Goal: Information Seeking & Learning: Check status

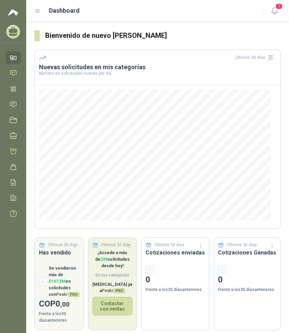
click at [113, 261] on p "¡Accede a más de 239 solicitudes desde [DATE]!" at bounding box center [112, 260] width 40 height 20
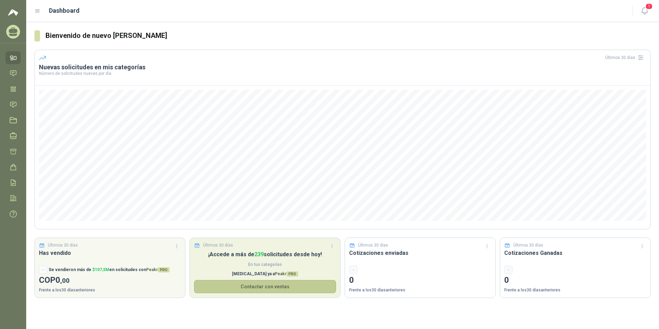
click at [236, 288] on button "Contactar con ventas" at bounding box center [265, 286] width 142 height 13
click at [236, 251] on p "¡Accede a más de 239 solicitudes desde [DATE]!" at bounding box center [265, 254] width 142 height 9
click at [225, 264] on span "En tus categorías" at bounding box center [265, 264] width 142 height 7
drag, startPoint x: 225, startPoint y: 264, endPoint x: 222, endPoint y: 269, distance: 6.3
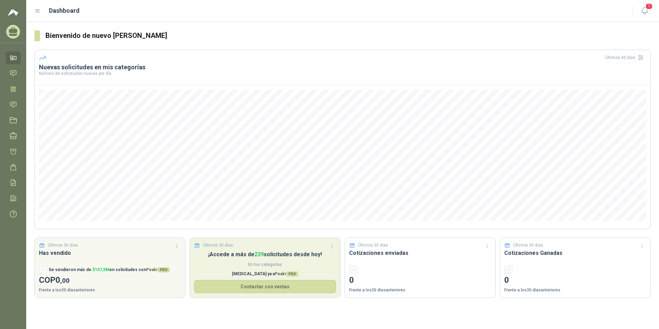
click at [222, 269] on div "¡Accede a más de 239 solicitudes desde hoy! En tus categorías Cambia ya a Peakr…" at bounding box center [265, 274] width 150 height 48
click at [287, 274] on span "PRO" at bounding box center [293, 273] width 12 height 5
click at [264, 274] on p "Cambia ya a Peakr PRO" at bounding box center [265, 274] width 142 height 7
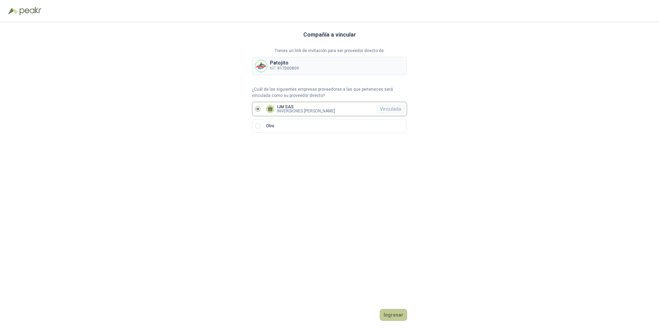
click at [398, 313] on button "Ingresar" at bounding box center [393, 315] width 27 height 12
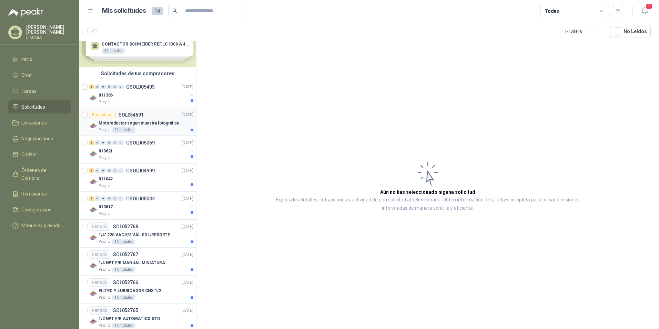
scroll to position [34, 0]
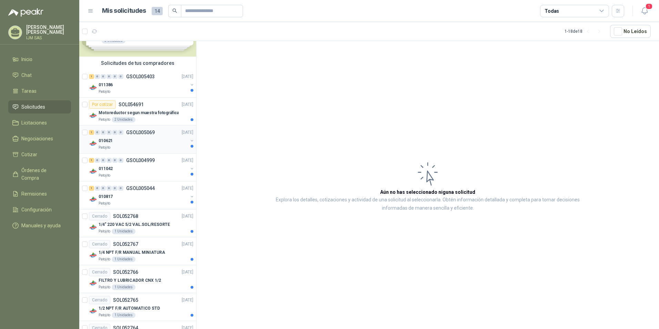
click at [189, 139] on button "button" at bounding box center [192, 141] width 6 height 6
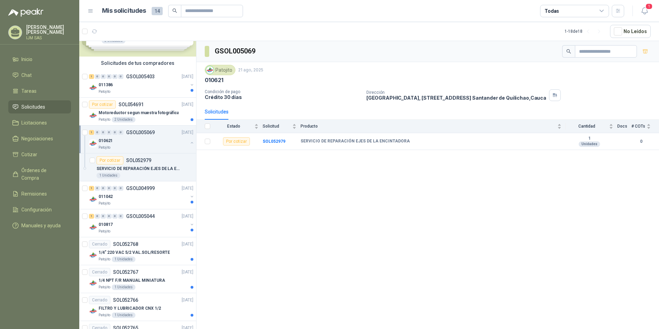
click at [186, 139] on div "010621 Patojito" at bounding box center [142, 144] width 106 height 14
click at [189, 168] on button "button" at bounding box center [192, 169] width 6 height 6
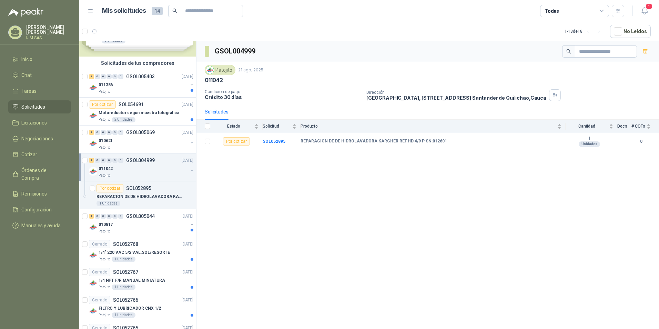
click at [189, 168] on button "button" at bounding box center [192, 171] width 6 height 6
click at [189, 196] on button "button" at bounding box center [192, 197] width 6 height 6
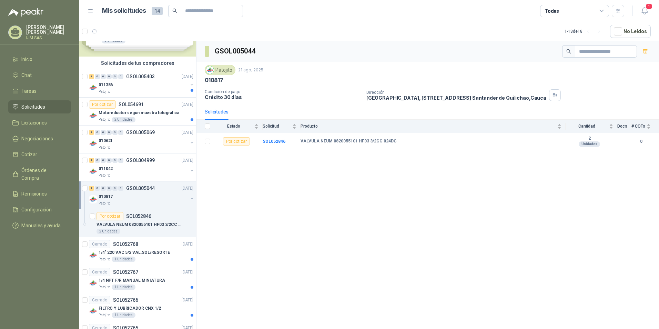
click at [189, 196] on button "button" at bounding box center [192, 199] width 6 height 6
click at [191, 231] on div at bounding box center [192, 231] width 3 height 3
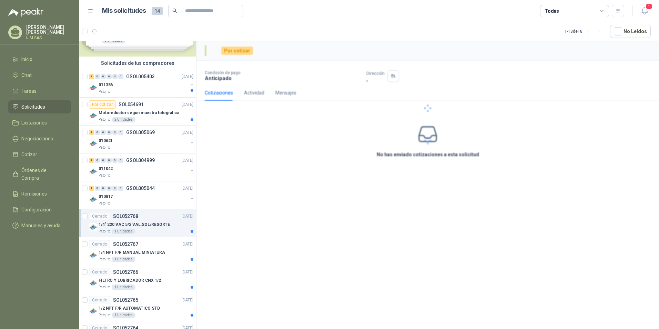
click at [191, 230] on div at bounding box center [192, 231] width 3 height 3
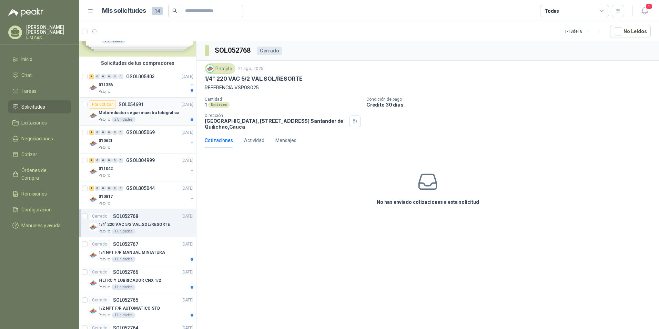
click at [191, 119] on div at bounding box center [192, 119] width 3 height 3
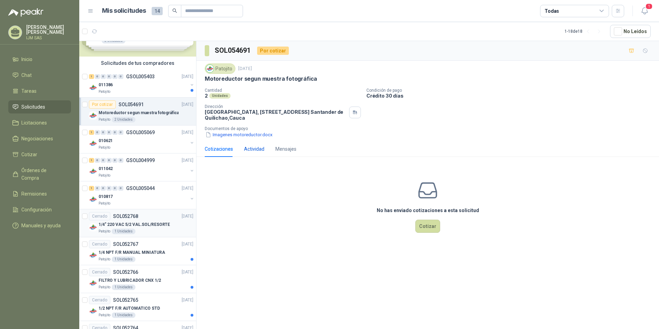
click at [251, 148] on div "Actividad" at bounding box center [254, 149] width 20 height 8
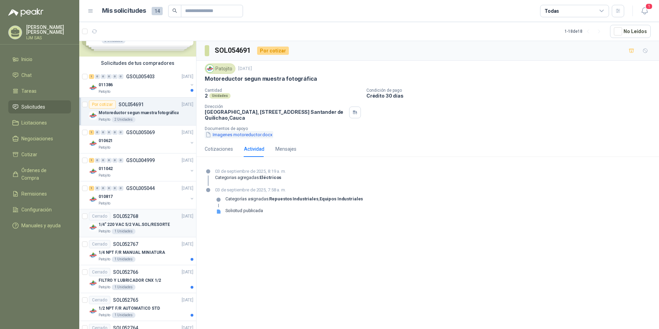
click at [248, 137] on button "Imagenes motoreductor.docx" at bounding box center [239, 134] width 69 height 7
click at [119, 138] on div "010621" at bounding box center [143, 141] width 89 height 8
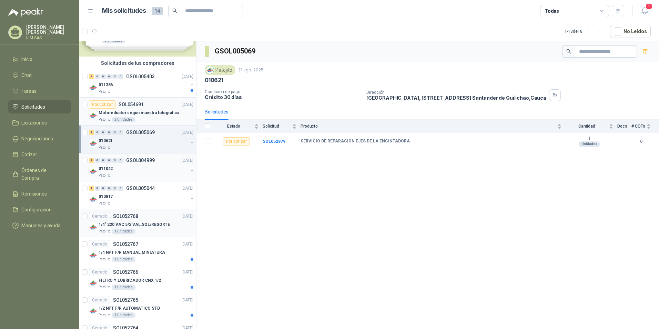
click at [123, 164] on div "011042" at bounding box center [143, 168] width 89 height 8
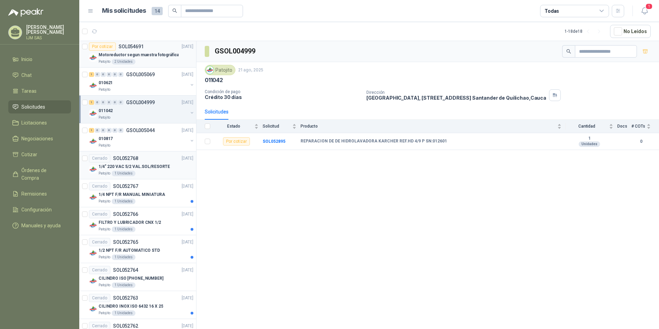
scroll to position [103, 0]
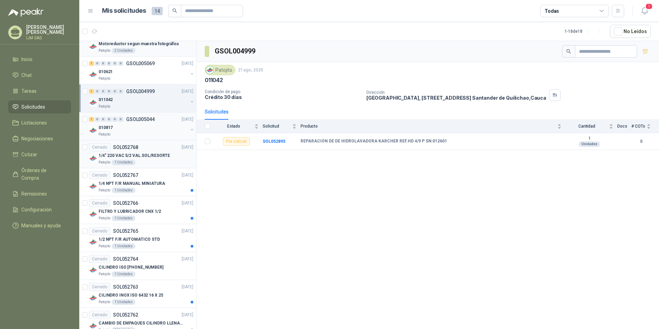
click at [129, 130] on div "010817" at bounding box center [143, 127] width 89 height 8
click at [131, 153] on p "1/4" 220 VAC 5/2 VAL.SOL/RESORTE" at bounding box center [134, 155] width 71 height 7
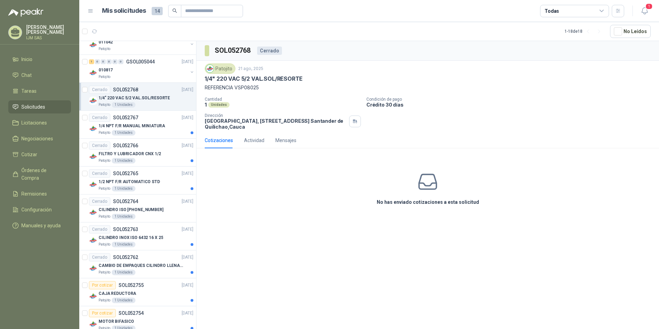
scroll to position [172, 0]
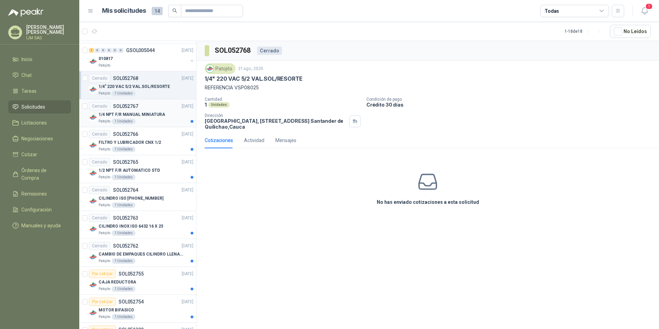
click at [141, 113] on p "1/4 NPT F/R MANUAL MINIATURA" at bounding box center [132, 114] width 67 height 7
click at [138, 144] on p "FILTRO Y LUBRICADOR CNX 1/2" at bounding box center [130, 142] width 62 height 7
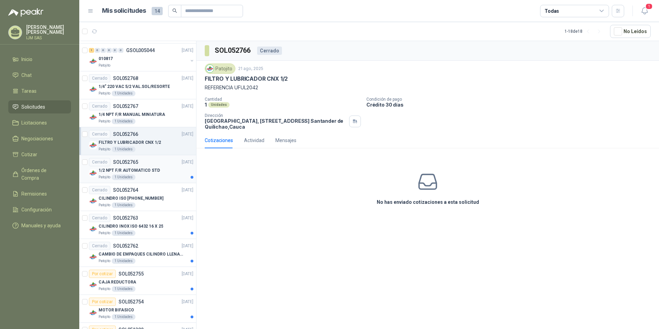
click at [136, 169] on p "1/2 NPT F/R AUTOMATICO STD" at bounding box center [129, 170] width 61 height 7
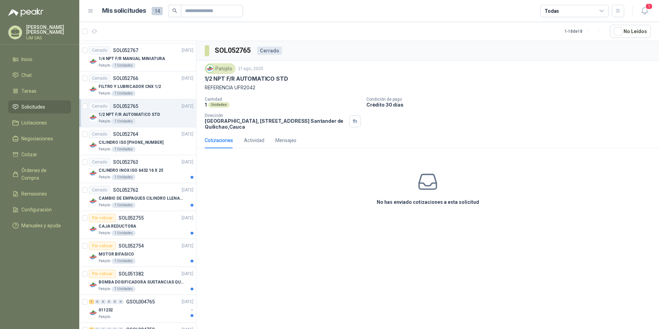
scroll to position [241, 0]
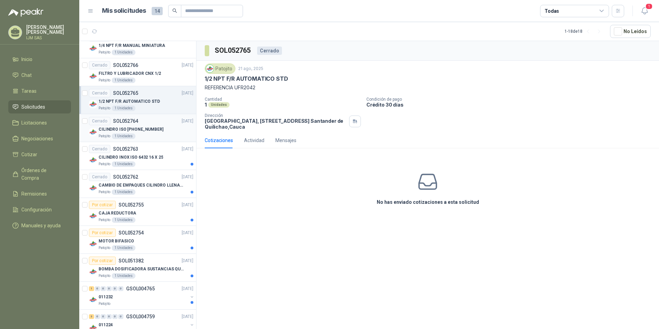
click at [130, 130] on p "CILINDRO ISO [PHONE_NUMBER]" at bounding box center [131, 129] width 65 height 7
click at [256, 140] on div "Actividad" at bounding box center [254, 141] width 20 height 8
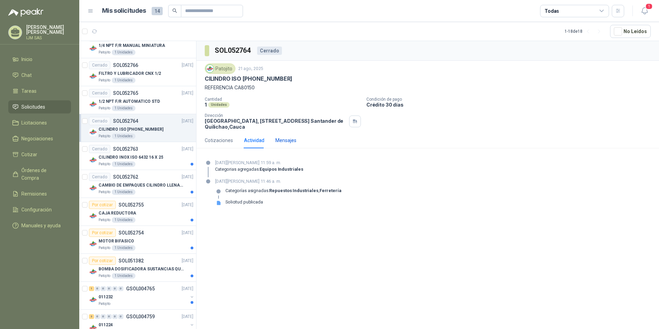
click at [278, 139] on div "Mensajes" at bounding box center [286, 141] width 21 height 8
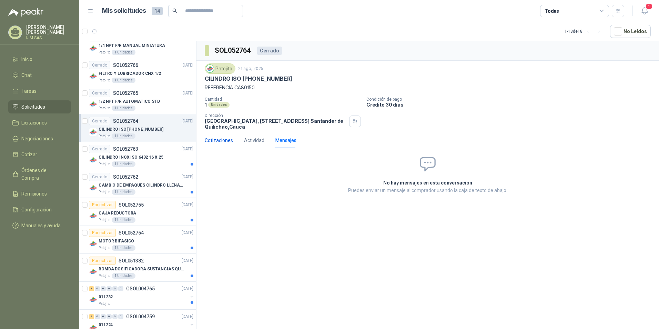
click at [217, 138] on div "Cotizaciones" at bounding box center [219, 141] width 28 height 8
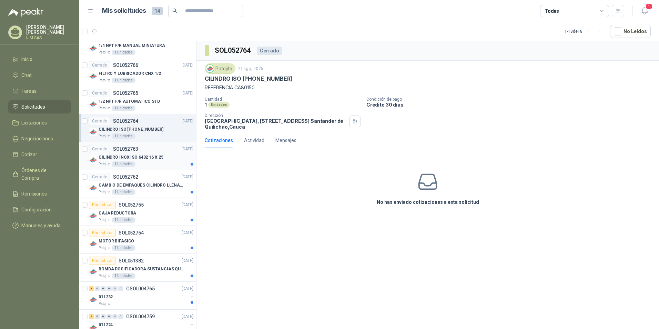
click at [131, 152] on div "Cerrado SOL052763" at bounding box center [113, 149] width 49 height 8
click at [132, 186] on p "CAMBIO DE EMPAQUES CILINDRO LLENADORA MANUALNUAL" at bounding box center [142, 185] width 86 height 7
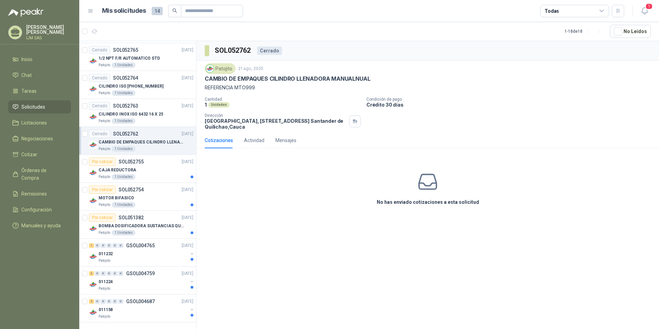
scroll to position [285, 0]
click at [123, 170] on p "CAJA REDUCTORA" at bounding box center [118, 169] width 38 height 7
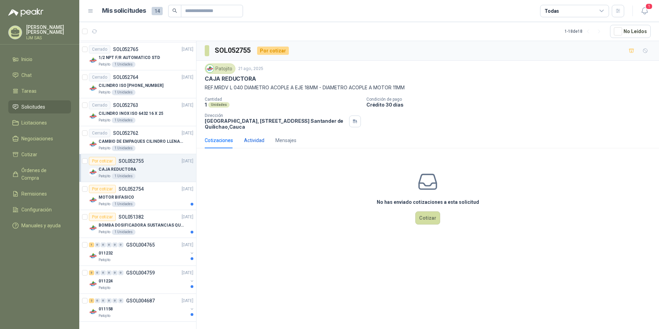
click at [245, 139] on div "Actividad" at bounding box center [254, 141] width 20 height 8
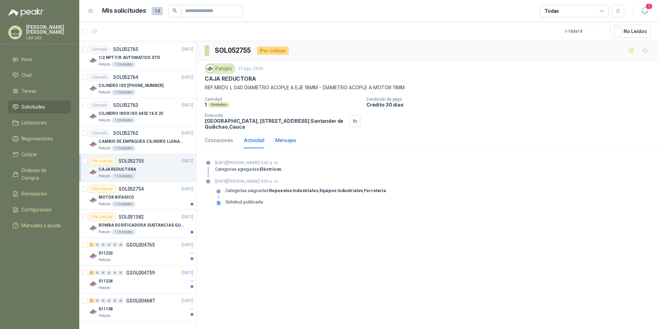
click at [279, 140] on div "Mensajes" at bounding box center [286, 141] width 21 height 8
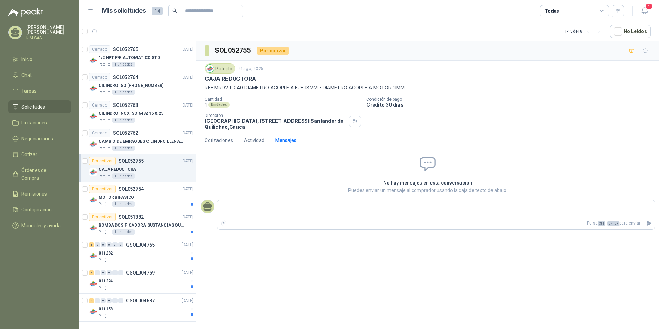
click at [138, 171] on div "CAJA REDUCTORA" at bounding box center [146, 169] width 95 height 8
click at [127, 195] on p "MOTOR BIFASICO" at bounding box center [117, 197] width 36 height 7
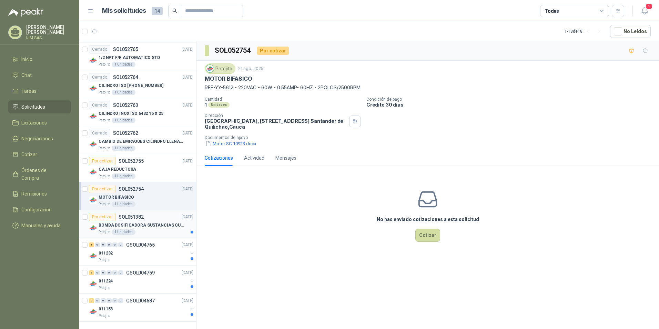
click at [123, 226] on p "BOMBA DOSIFICADORA SUSTANCIAS QUIMICAS" at bounding box center [142, 225] width 86 height 7
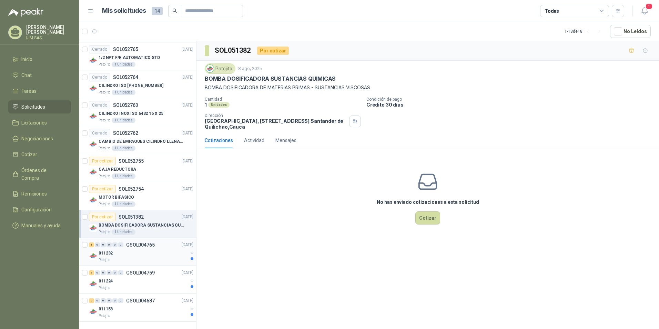
click at [123, 247] on div "1 0 0 0 0 0 GSOL004765 [DATE]" at bounding box center [142, 245] width 106 height 8
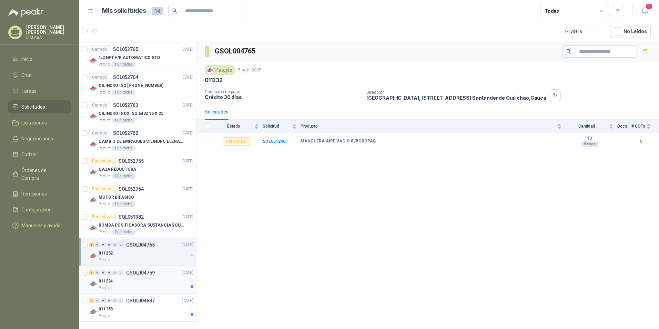
click at [128, 273] on p "GSOL004759" at bounding box center [140, 272] width 29 height 5
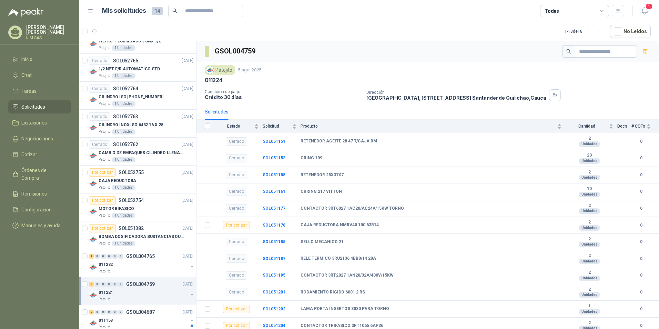
scroll to position [285, 0]
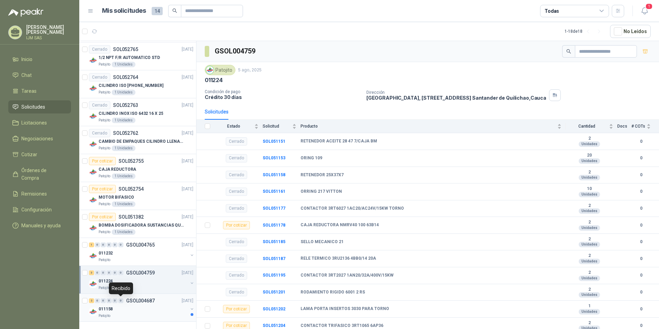
click at [121, 303] on div "0" at bounding box center [120, 300] width 5 height 5
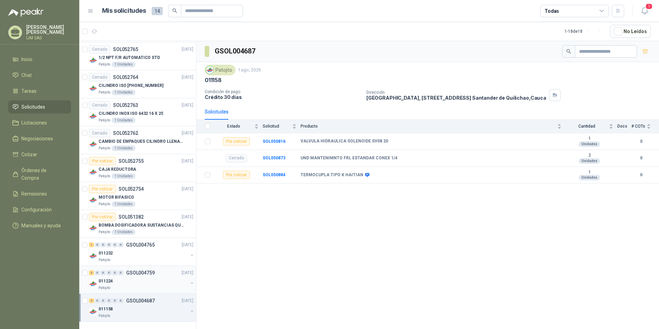
click at [133, 272] on p "GSOL004759" at bounding box center [140, 272] width 29 height 5
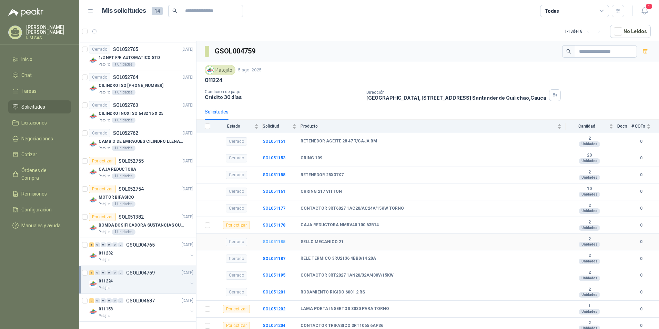
click at [268, 240] on b "SOL051185" at bounding box center [274, 241] width 23 height 5
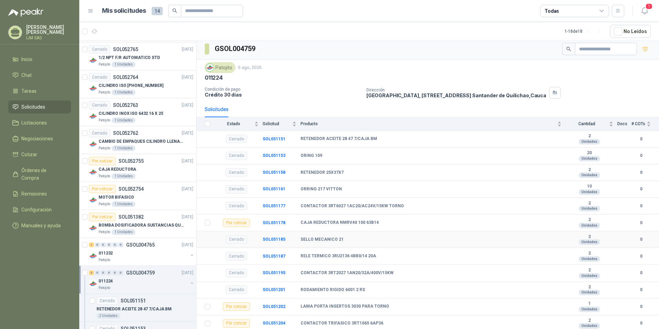
scroll to position [3, 0]
click at [236, 238] on div "Cerrado" at bounding box center [236, 239] width 21 height 8
click at [274, 239] on b "SOL051185" at bounding box center [274, 239] width 23 height 5
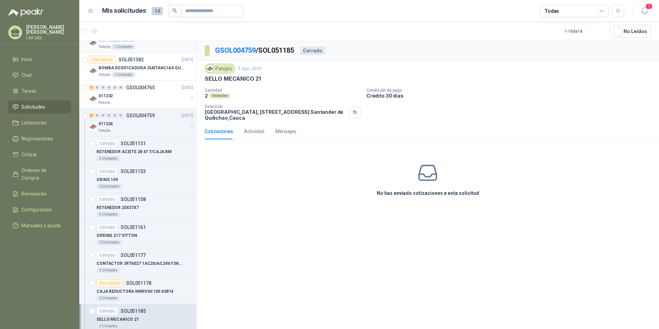
scroll to position [448, 0]
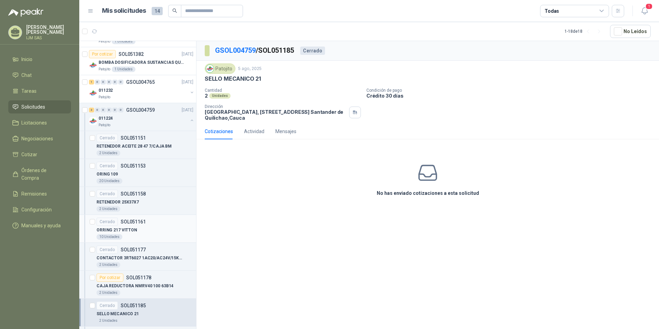
click at [123, 229] on p "ORRING 217 VITTON" at bounding box center [117, 230] width 41 height 7
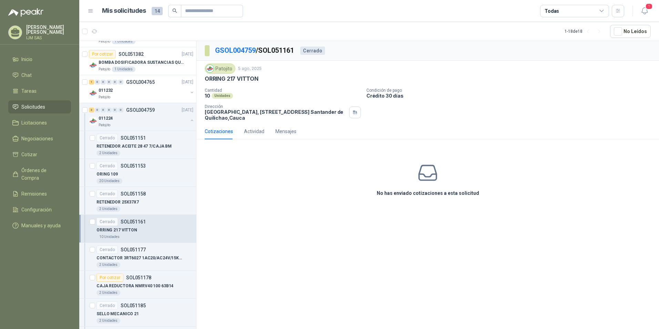
click at [227, 133] on div "Cotizaciones" at bounding box center [219, 132] width 28 height 8
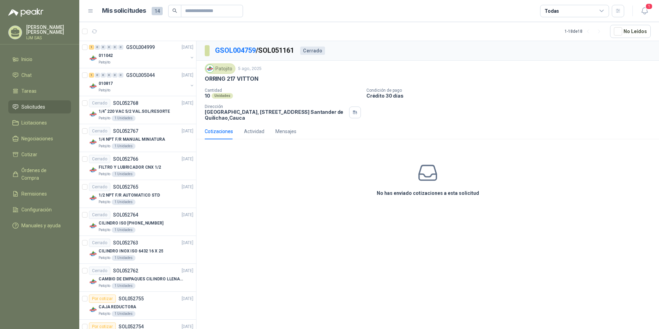
scroll to position [138, 0]
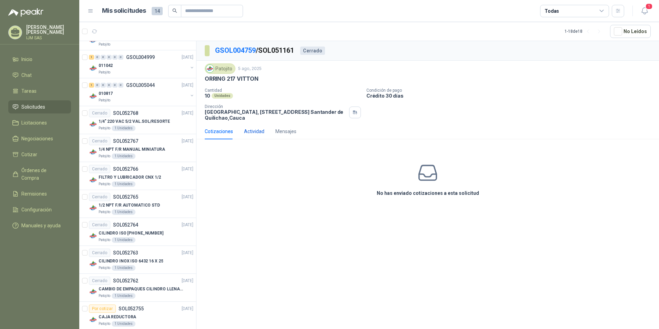
click at [262, 132] on div "Actividad" at bounding box center [254, 132] width 20 height 8
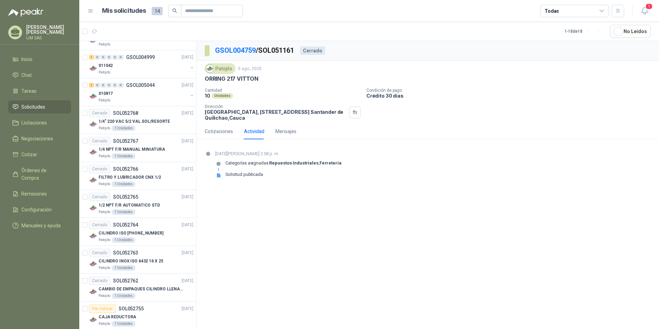
click at [242, 174] on div "Solicitud publicada" at bounding box center [245, 175] width 38 height 6
click at [282, 129] on div "Mensajes" at bounding box center [286, 132] width 21 height 8
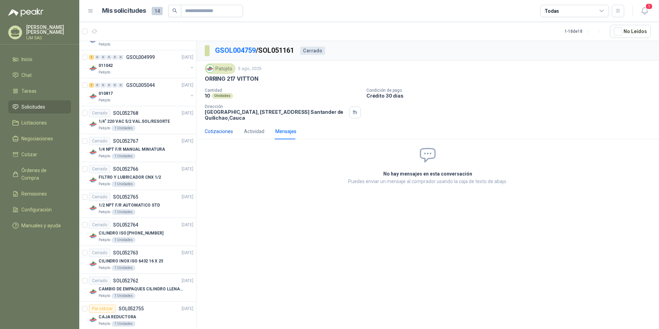
click at [217, 129] on div "Cotizaciones" at bounding box center [219, 132] width 28 height 8
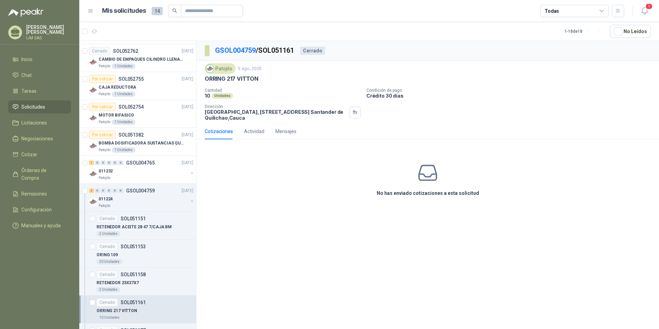
scroll to position [379, 0]
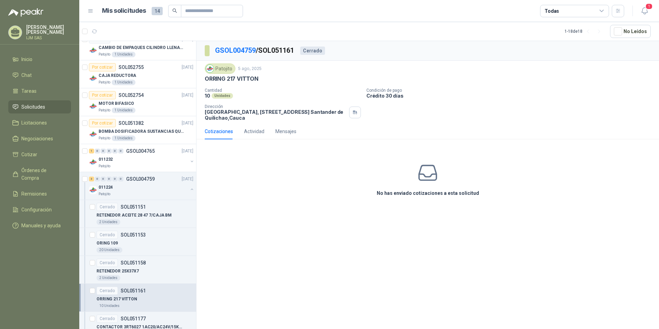
click at [136, 296] on div "ORRING 217 VITTON" at bounding box center [145, 299] width 97 height 8
click at [183, 294] on div "Cerrado SOL051161" at bounding box center [145, 291] width 97 height 8
